Goal: Task Accomplishment & Management: Manage account settings

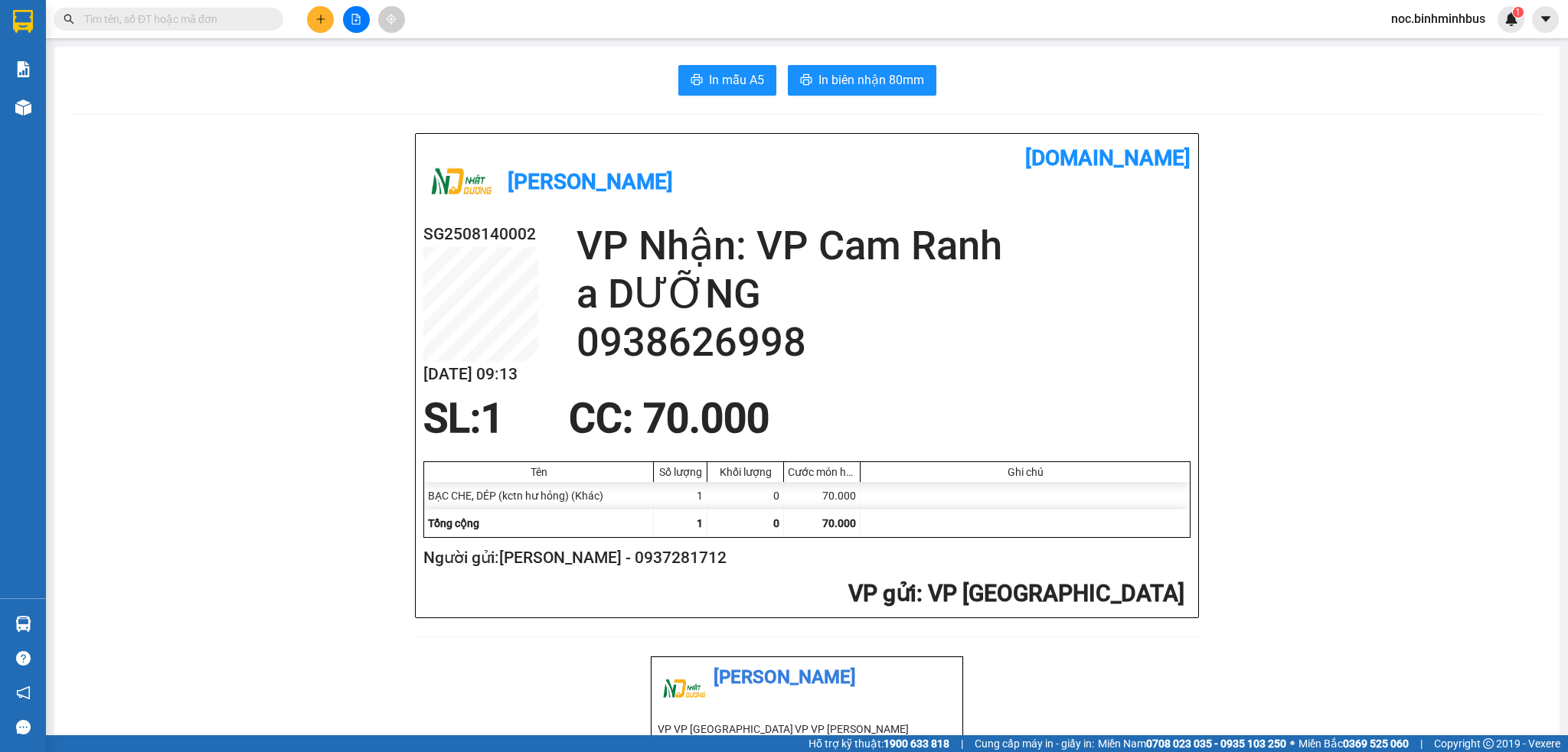
click at [1452, 21] on span "noc.binhminhbus" at bounding box center [1438, 19] width 119 height 20
click at [1417, 48] on span "Đăng xuất" at bounding box center [1445, 48] width 87 height 17
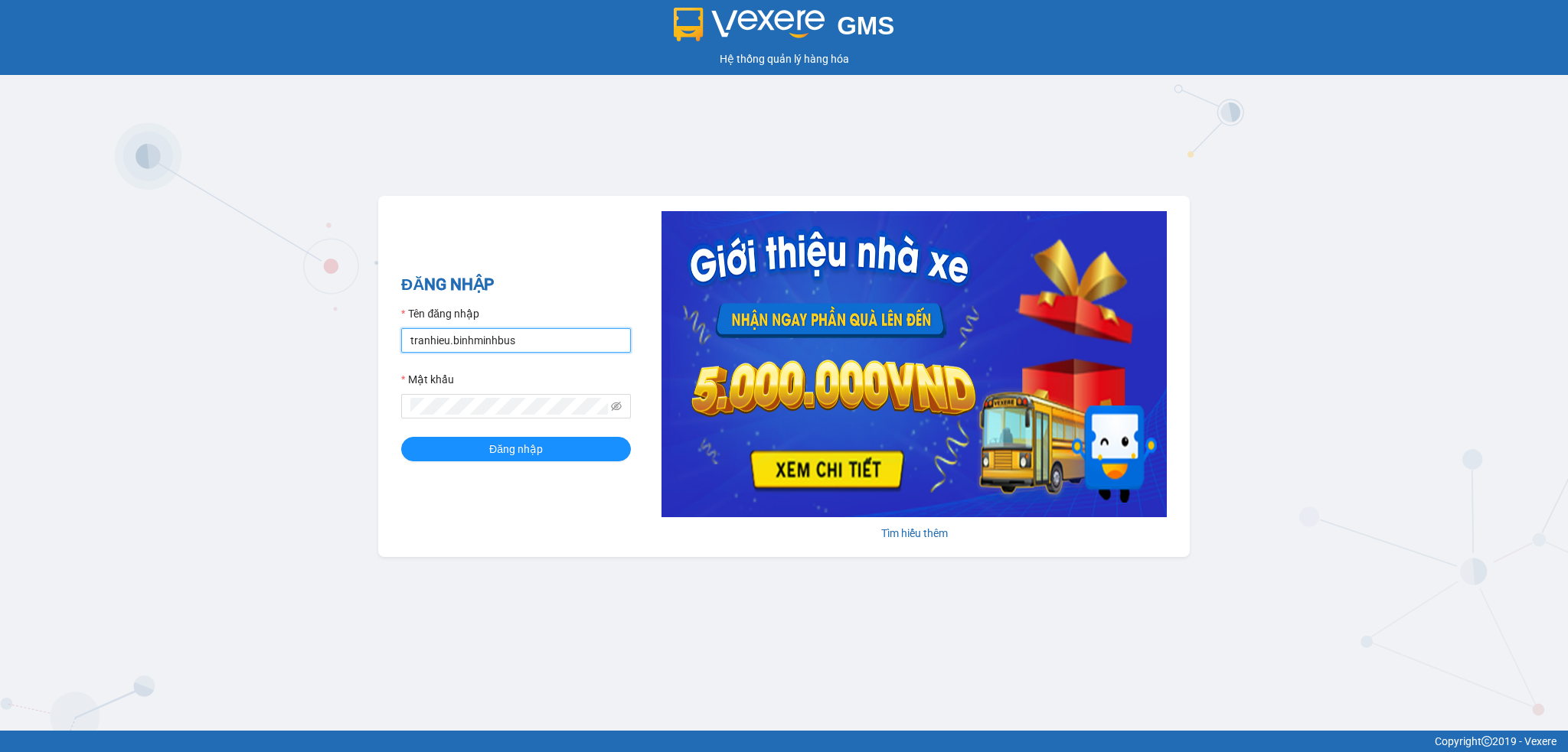
click at [446, 346] on input "tranhieu.binhminhbus" at bounding box center [516, 340] width 229 height 24
type input "daole.binhminhbus"
click at [401, 437] on button "Đăng nhập" at bounding box center [516, 449] width 229 height 24
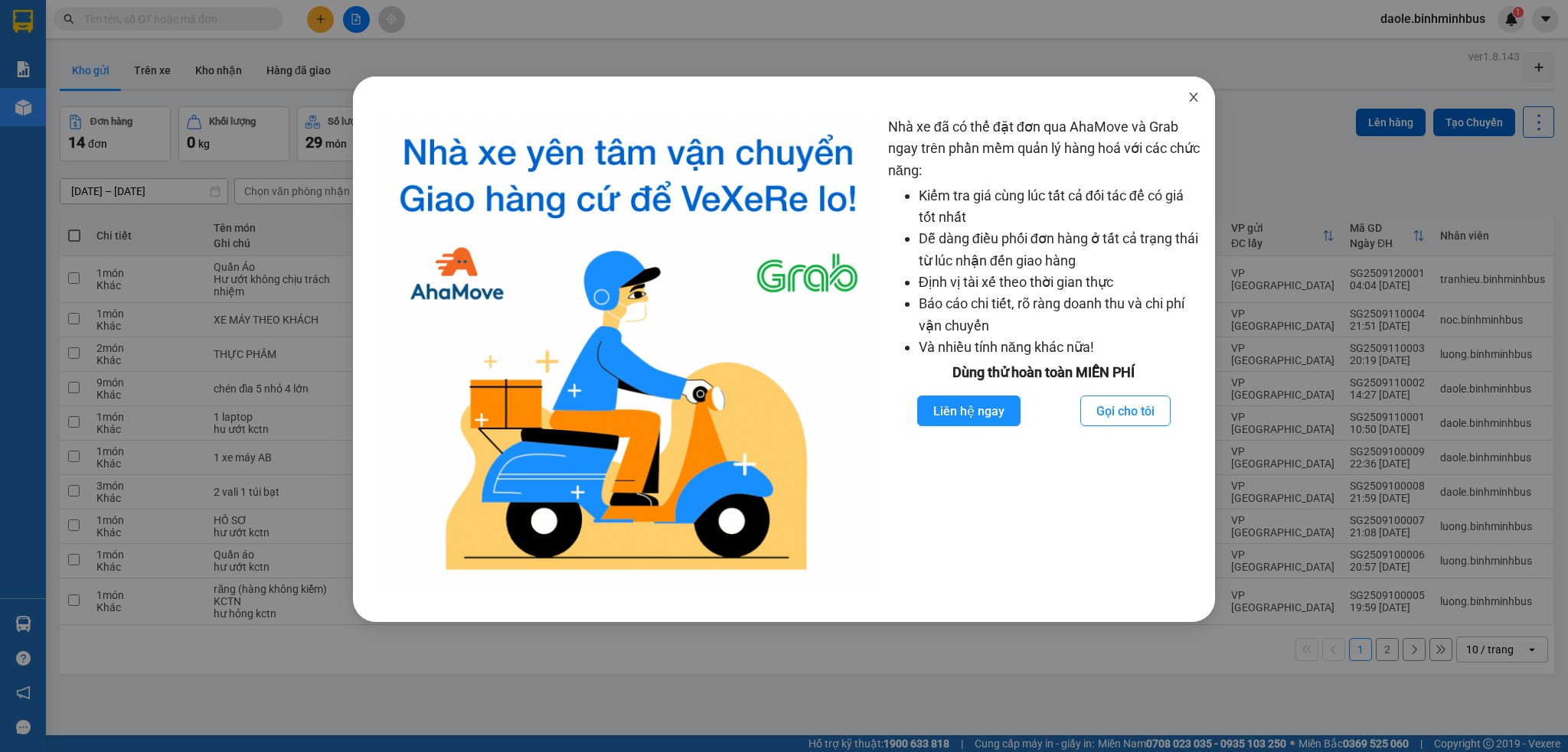
click at [1194, 95] on icon "close" at bounding box center [1193, 98] width 12 height 12
